Goal: Information Seeking & Learning: Find specific fact

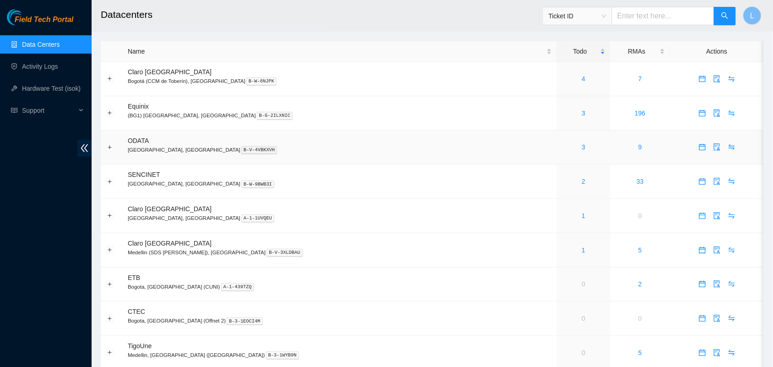
click at [562, 149] on div "3" at bounding box center [584, 147] width 44 height 10
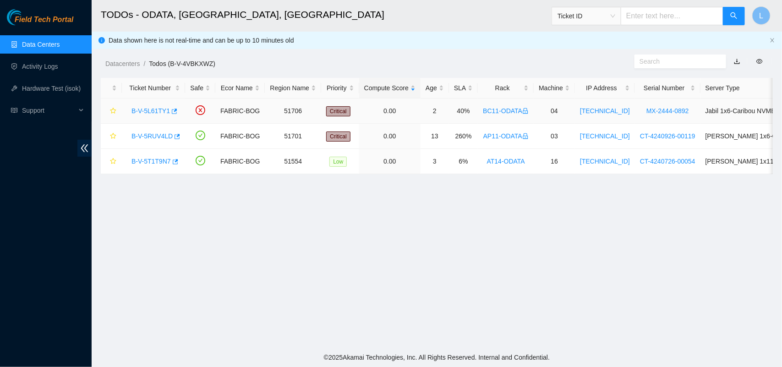
click at [152, 110] on link "B-V-5L61TY1" at bounding box center [150, 110] width 38 height 7
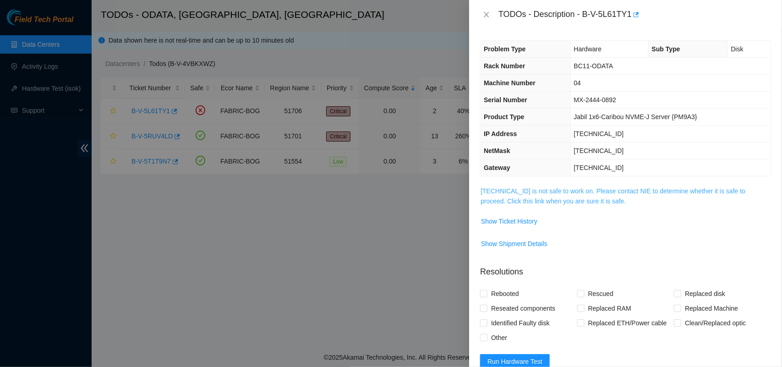
click at [537, 191] on link "[TECHNICAL_ID] is not safe to work on. Please contact NIE to determine whether …" at bounding box center [613, 195] width 265 height 17
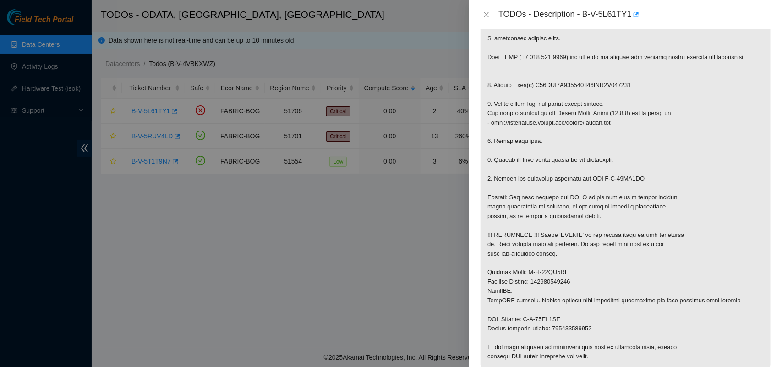
scroll to position [176, 0]
click at [489, 15] on icon "close" at bounding box center [486, 14] width 7 height 7
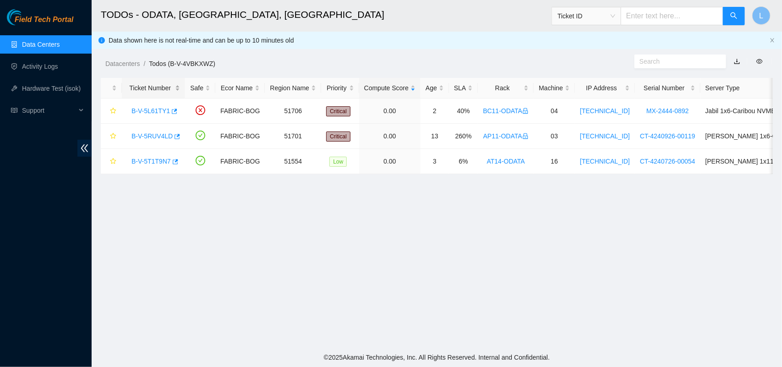
scroll to position [157, 0]
click at [147, 115] on link "B-V-5L61TY1" at bounding box center [150, 110] width 38 height 7
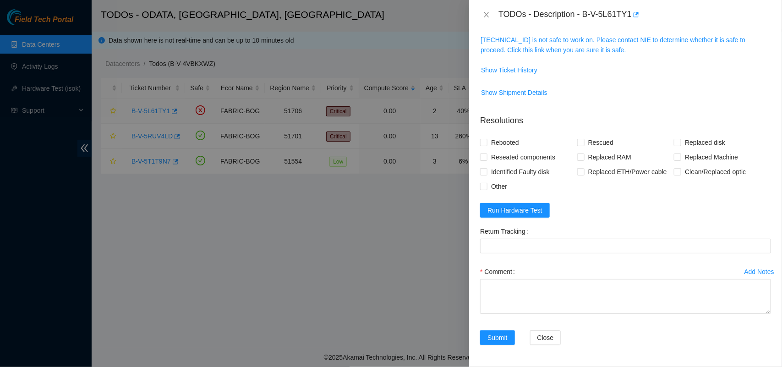
scroll to position [116, 0]
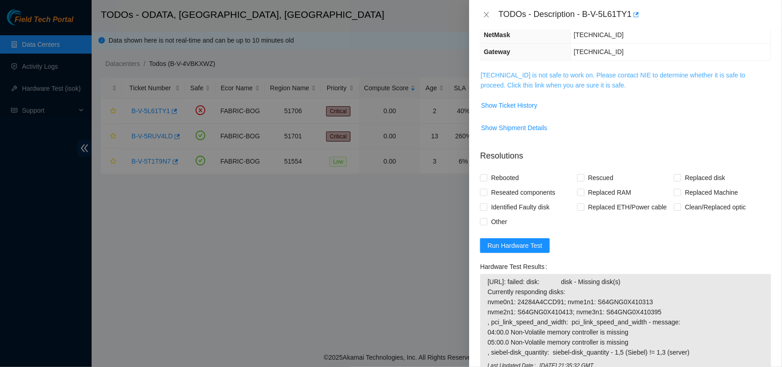
click at [576, 82] on link "[TECHNICAL_ID] is not safe to work on. Please contact NIE to determine whether …" at bounding box center [613, 79] width 265 height 17
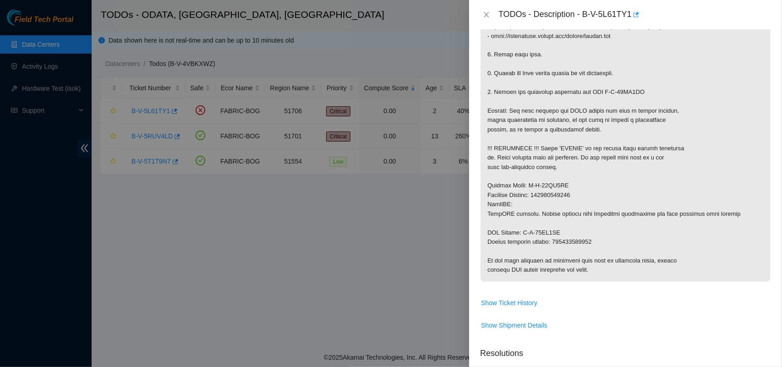
scroll to position [269, 0]
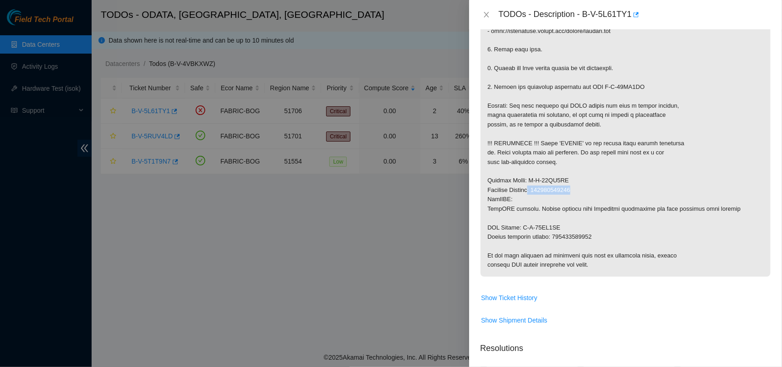
drag, startPoint x: 535, startPoint y: 191, endPoint x: 596, endPoint y: 193, distance: 60.5
click at [596, 193] on p at bounding box center [626, 97] width 290 height 360
copy p ": 881461025013"
click at [488, 17] on icon "close" at bounding box center [486, 14] width 7 height 7
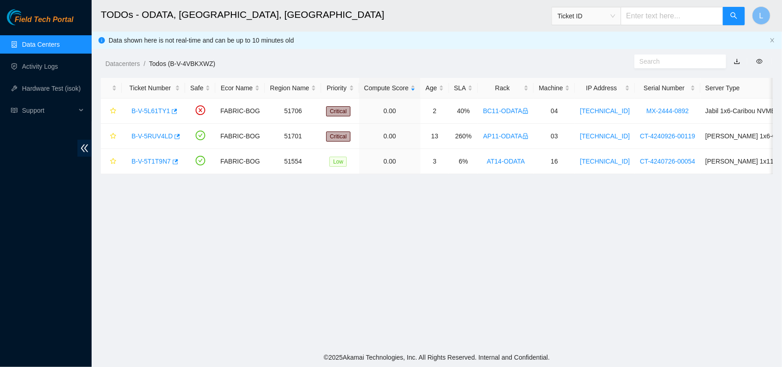
scroll to position [157, 0]
click at [155, 134] on link "B-V-5RUV4LD" at bounding box center [151, 135] width 41 height 7
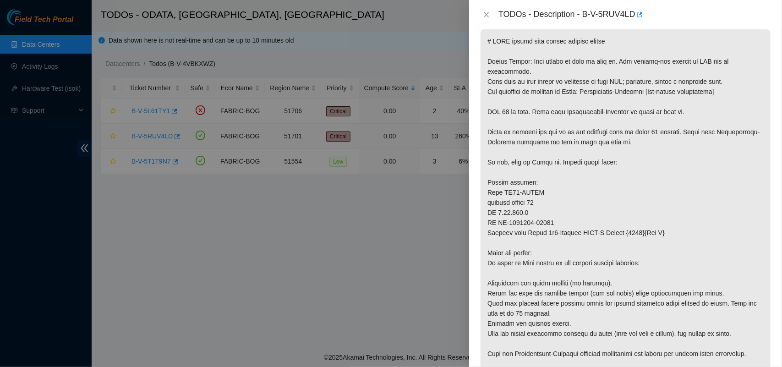
scroll to position [116, 0]
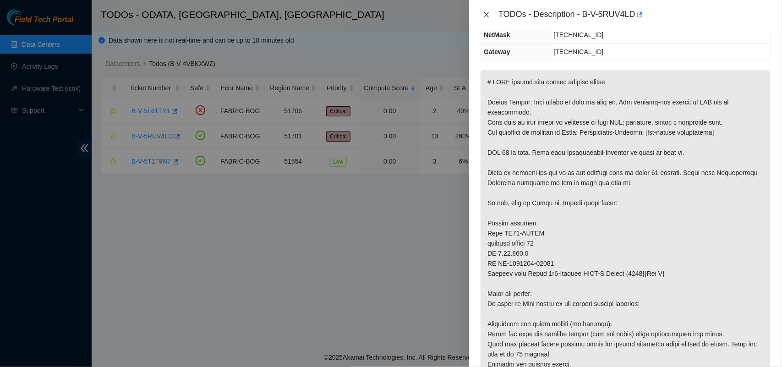
click at [486, 15] on icon "close" at bounding box center [486, 14] width 5 height 5
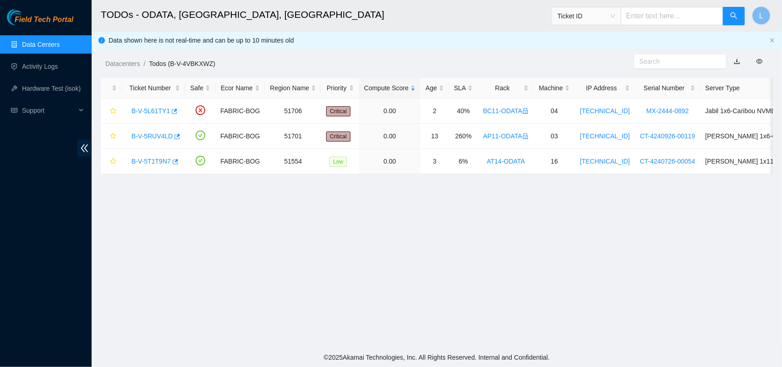
scroll to position [157, 0]
click at [152, 159] on link "B-V-5T1T9N7" at bounding box center [150, 161] width 39 height 7
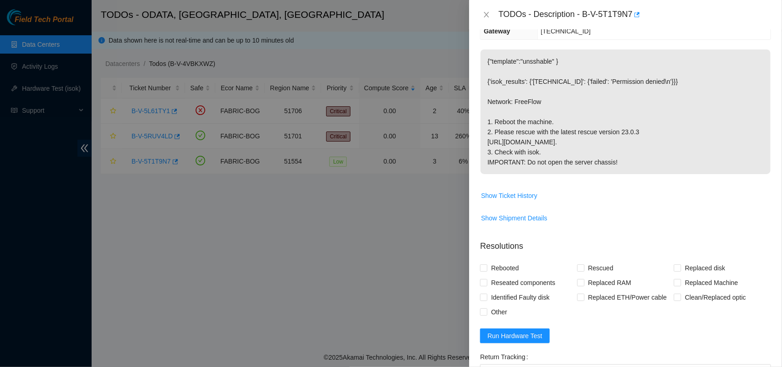
scroll to position [116, 0]
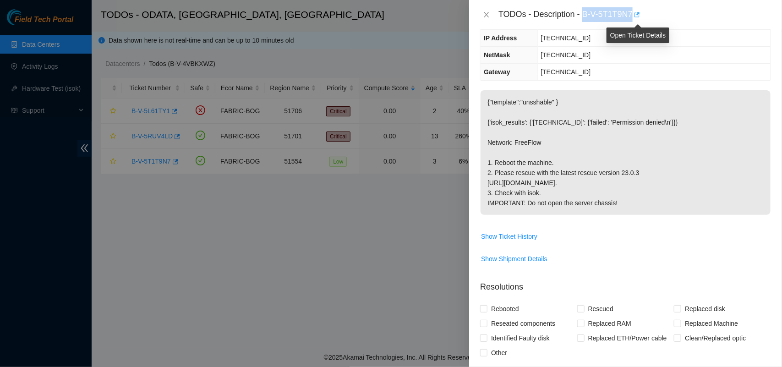
drag, startPoint x: 582, startPoint y: 12, endPoint x: 635, endPoint y: 14, distance: 52.3
click at [635, 14] on div "TODOs - Description - B-V-5T1T9N7" at bounding box center [634, 14] width 273 height 15
copy div "B-V-5T1T9N7"
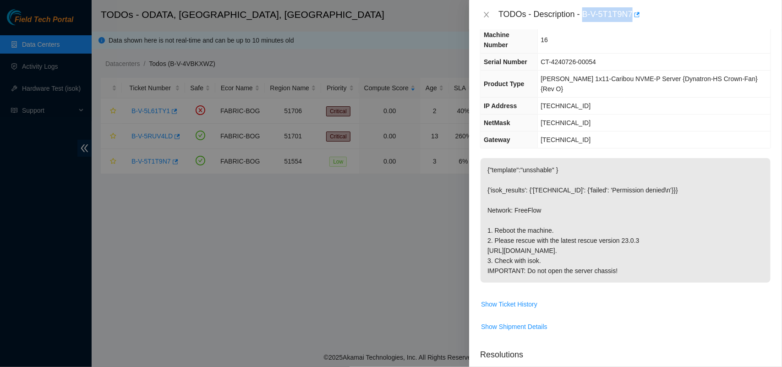
scroll to position [0, 0]
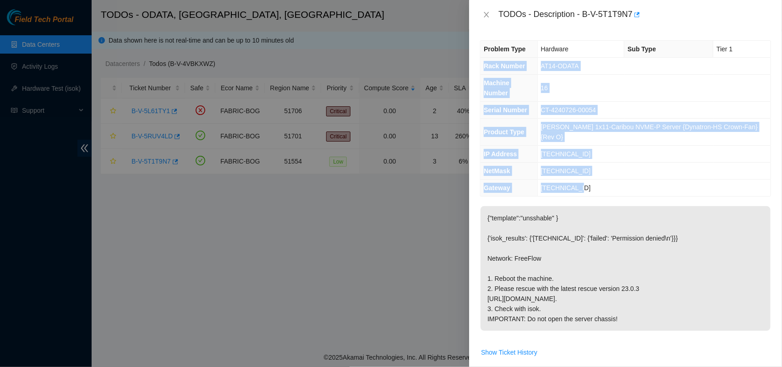
drag, startPoint x: 483, startPoint y: 67, endPoint x: 614, endPoint y: 166, distance: 164.5
click at [614, 166] on tbody "Problem Type Hardware Sub Type Tier 1 Rack Number AT14-ODATA Machine Number 16 …" at bounding box center [626, 118] width 290 height 155
copy tbody "Rack Number AT14-ODATA Machine Number 16 Serial Number CT-4240726-00054 Product…"
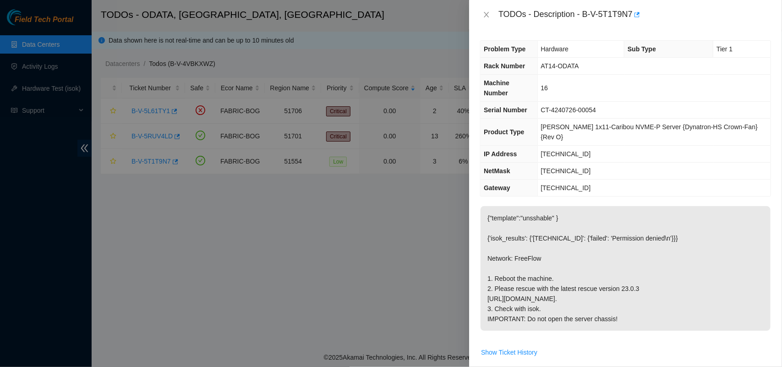
click at [355, 255] on div at bounding box center [391, 183] width 782 height 367
click at [488, 12] on icon "close" at bounding box center [486, 14] width 7 height 7
